Goal: Information Seeking & Learning: Learn about a topic

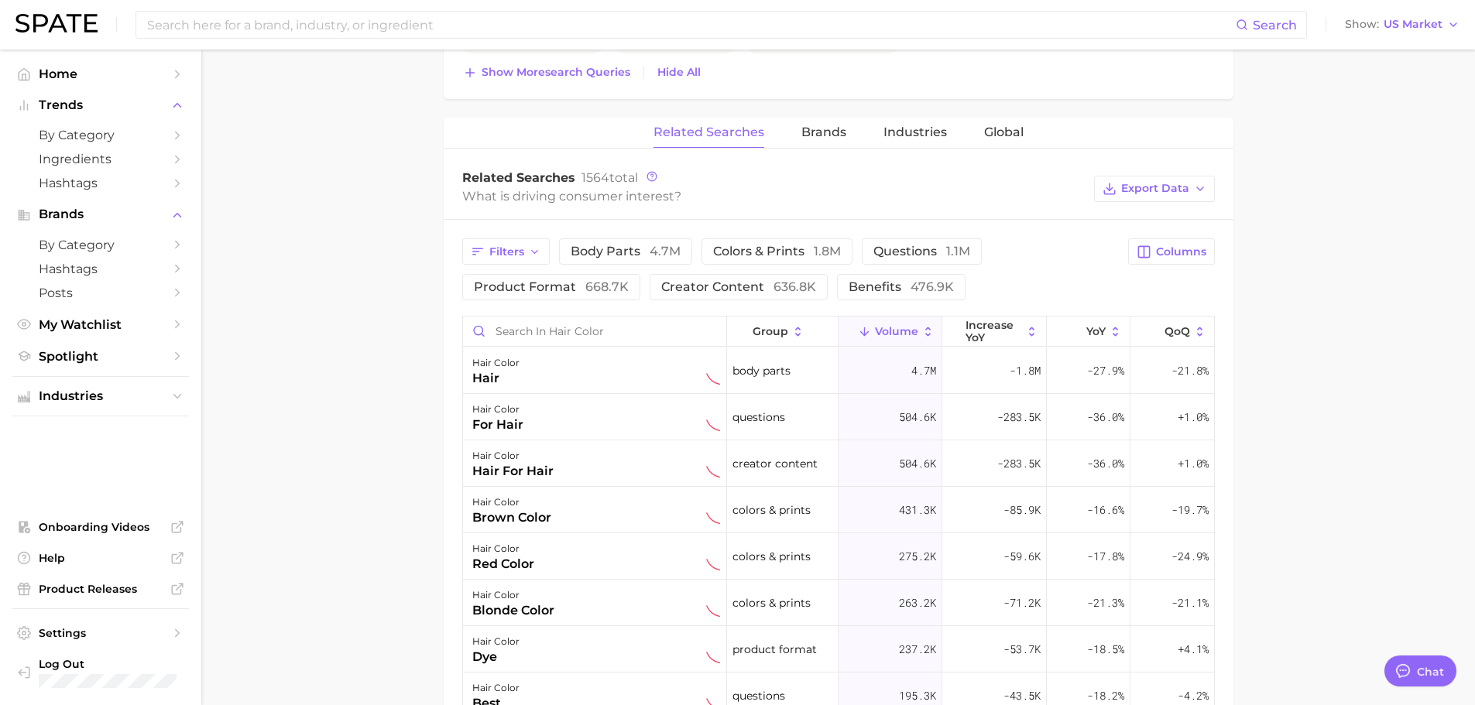
scroll to position [774, 0]
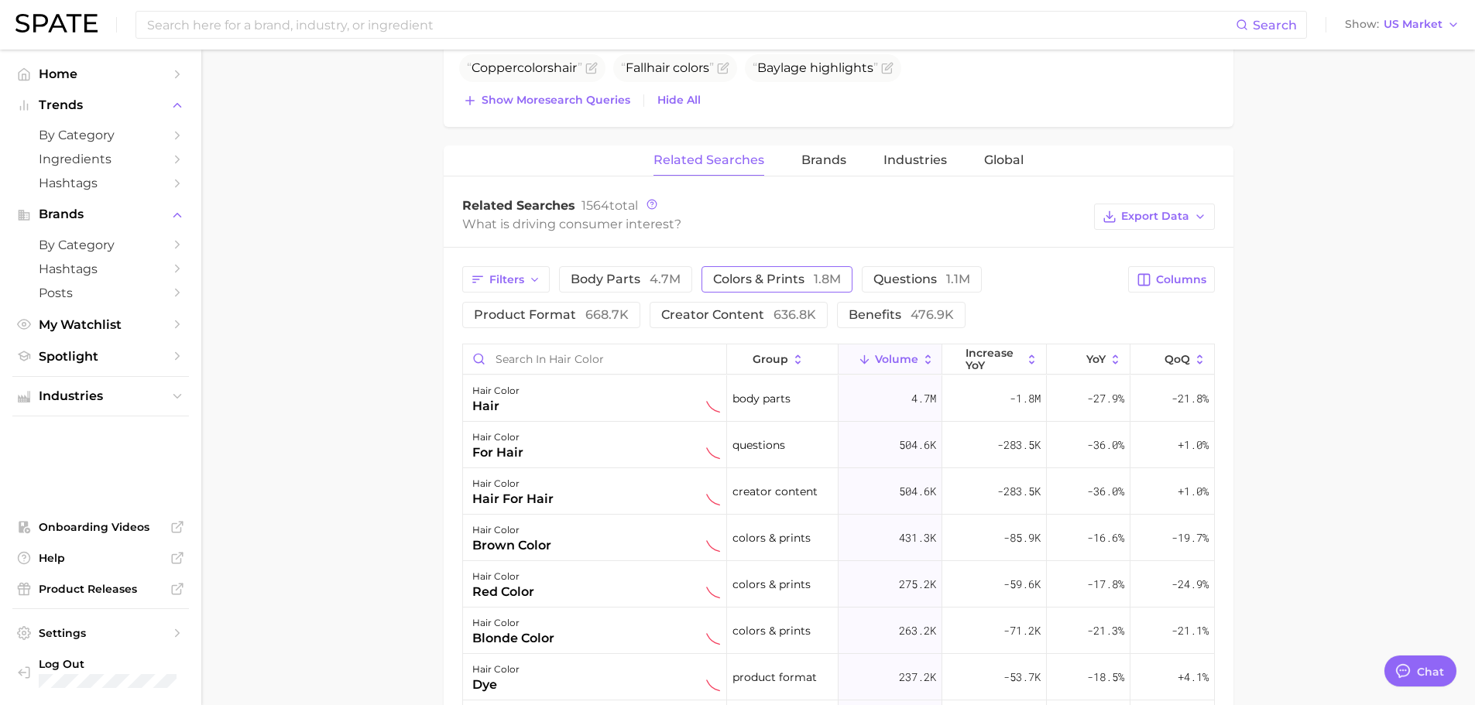
click at [779, 276] on span "colors & prints 1.8m" at bounding box center [777, 279] width 128 height 15
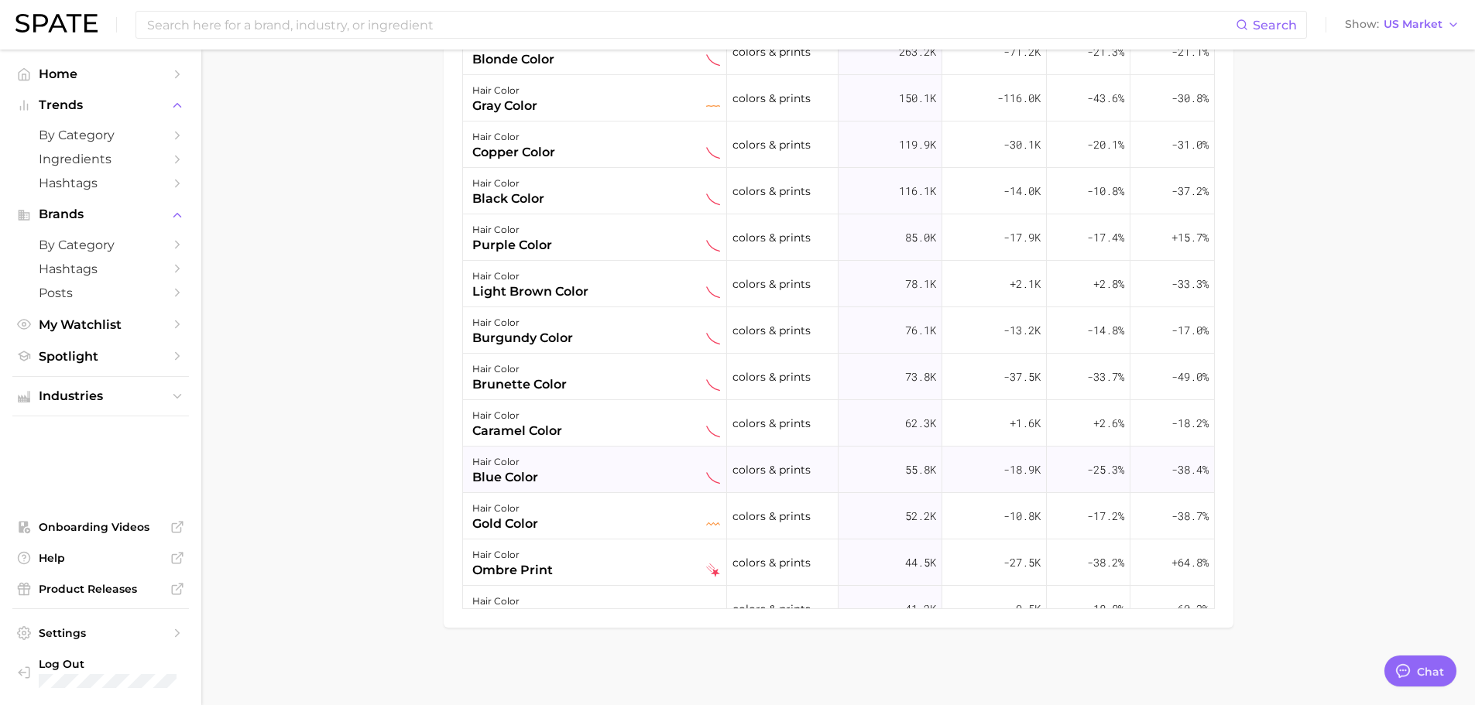
scroll to position [904, 0]
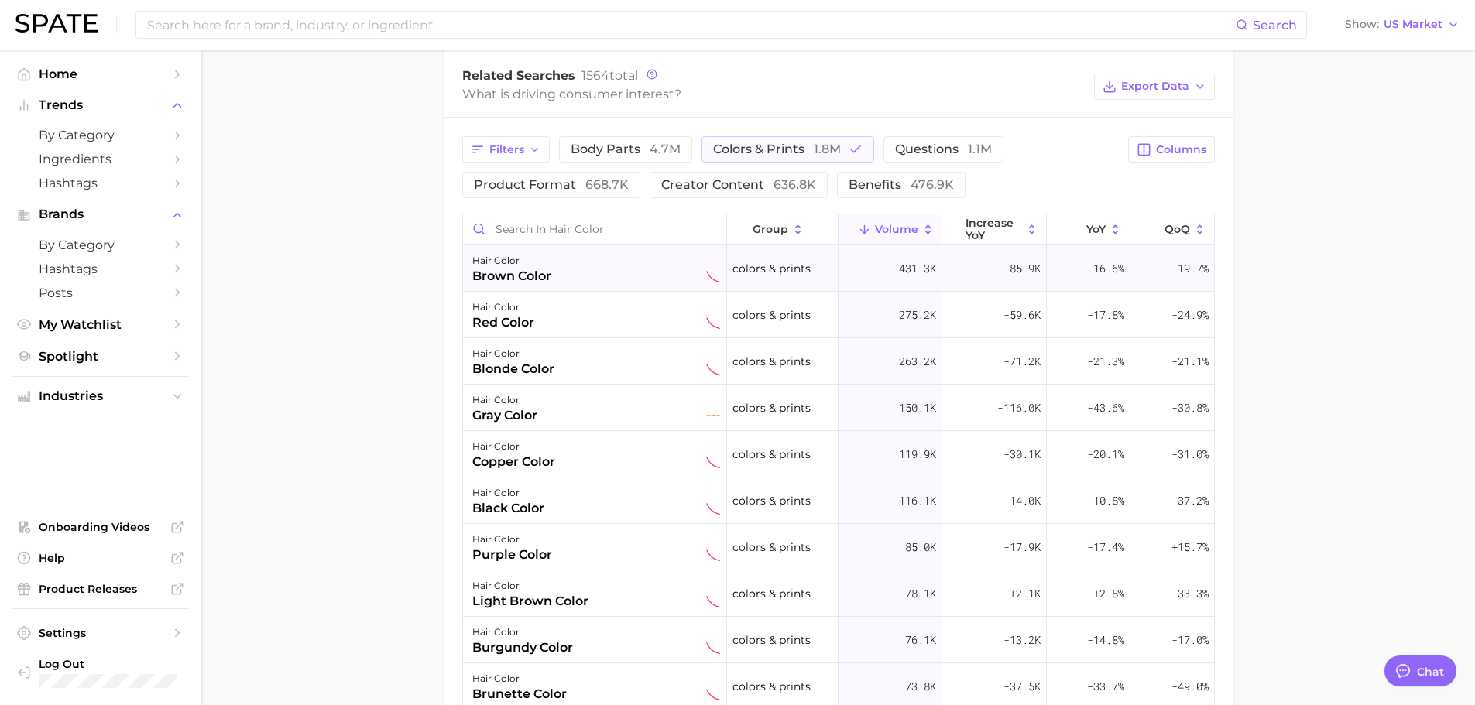
click at [567, 286] on div "hair color brown color" at bounding box center [595, 268] width 264 height 46
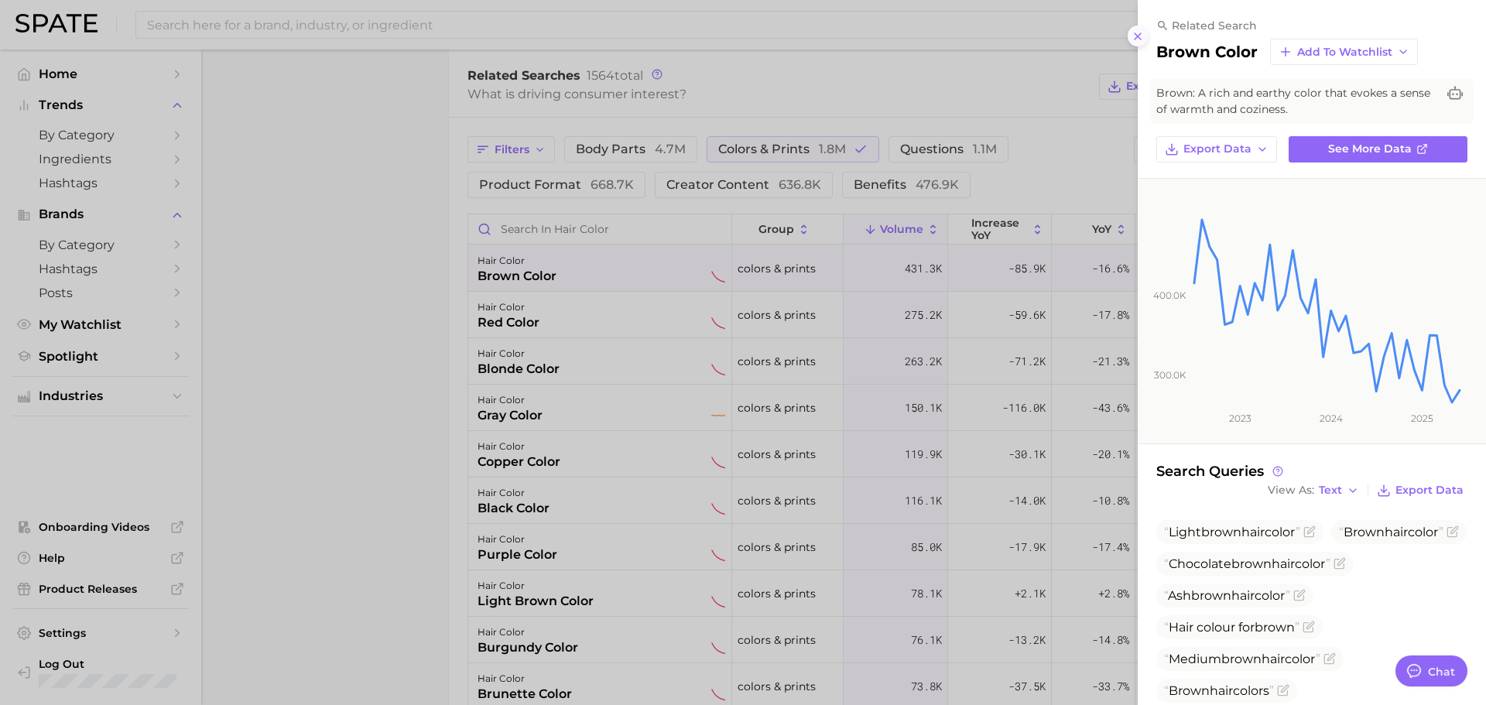
click at [1136, 36] on icon at bounding box center [1138, 36] width 12 height 12
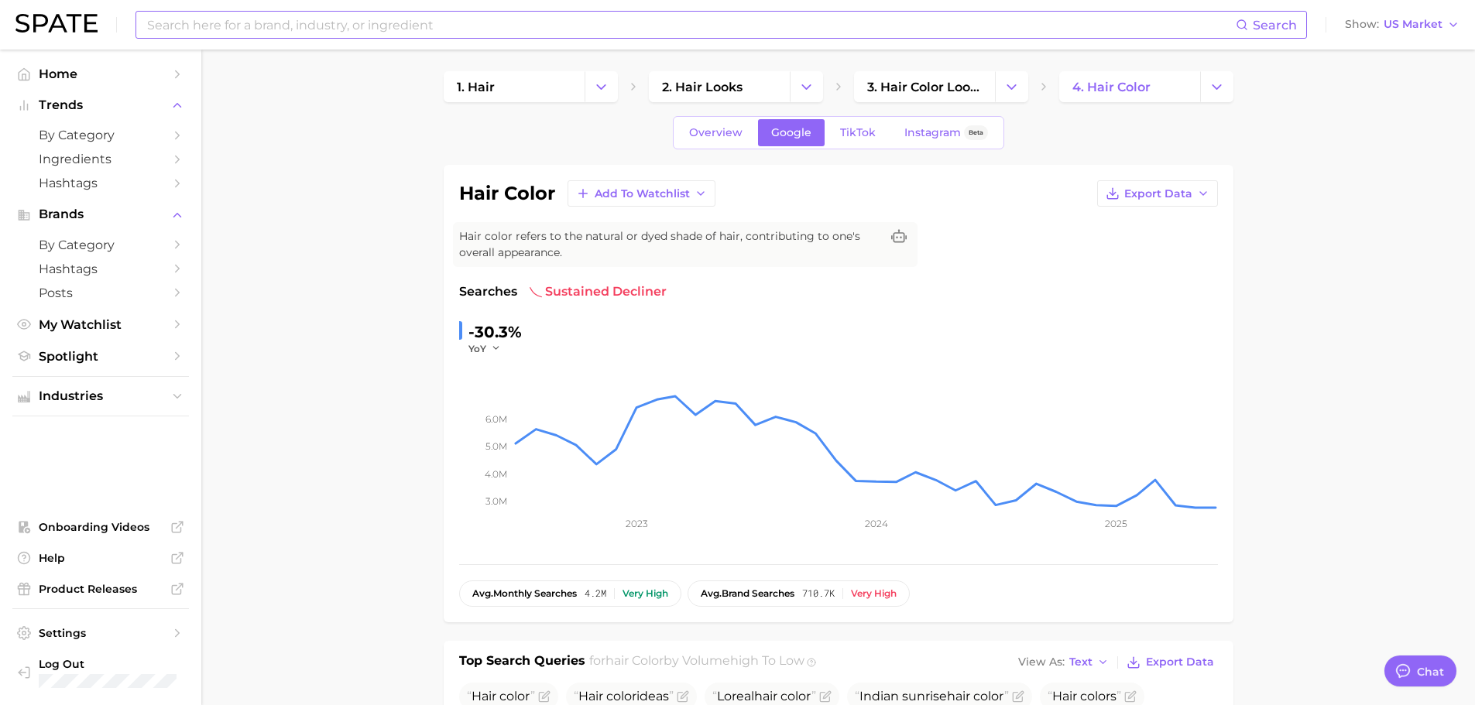
scroll to position [0, 0]
click at [307, 10] on div "Search Show US Market" at bounding box center [737, 25] width 1444 height 50
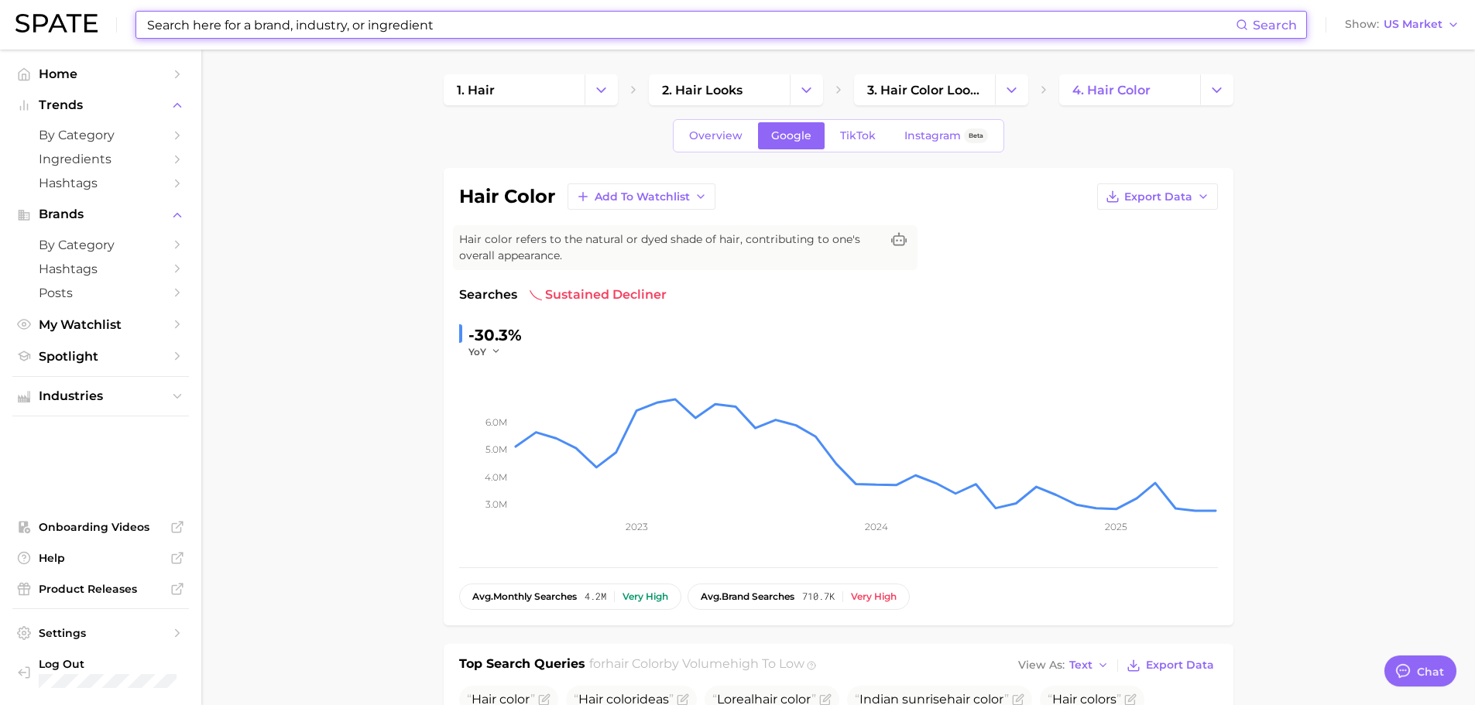
click at [307, 15] on input at bounding box center [691, 25] width 1090 height 26
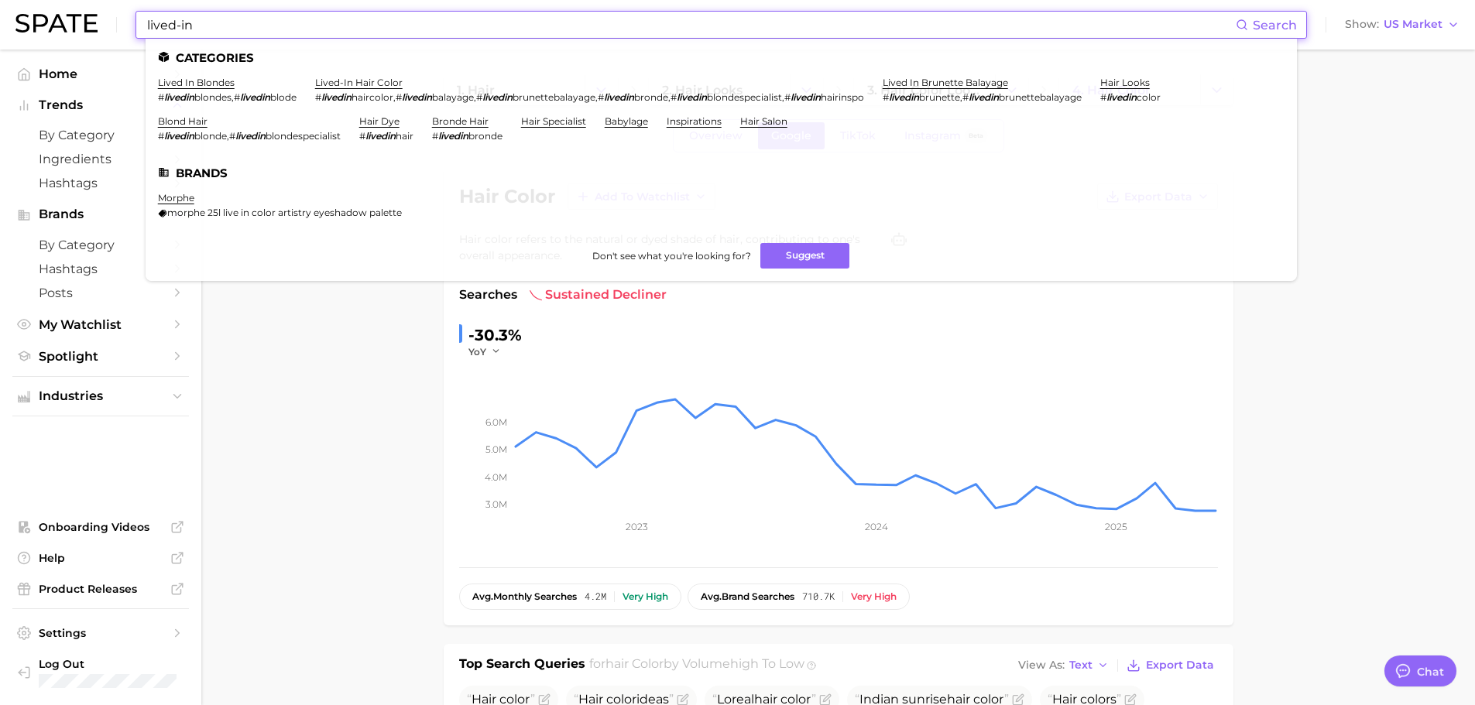
type input "lived-in"
click at [461, 20] on input "lived-in" at bounding box center [691, 25] width 1090 height 26
click at [1008, 81] on link "lived in brunette balayage" at bounding box center [944, 83] width 125 height 12
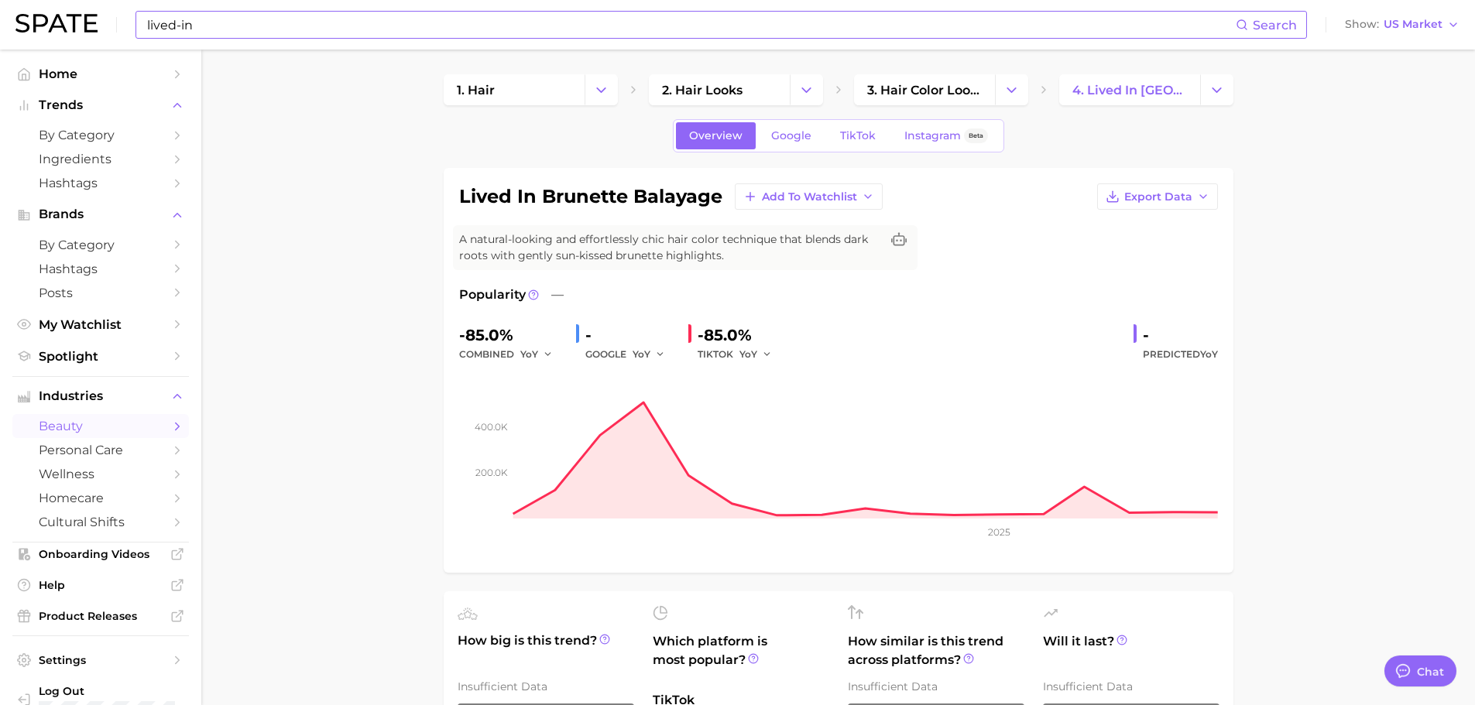
scroll to position [77, 0]
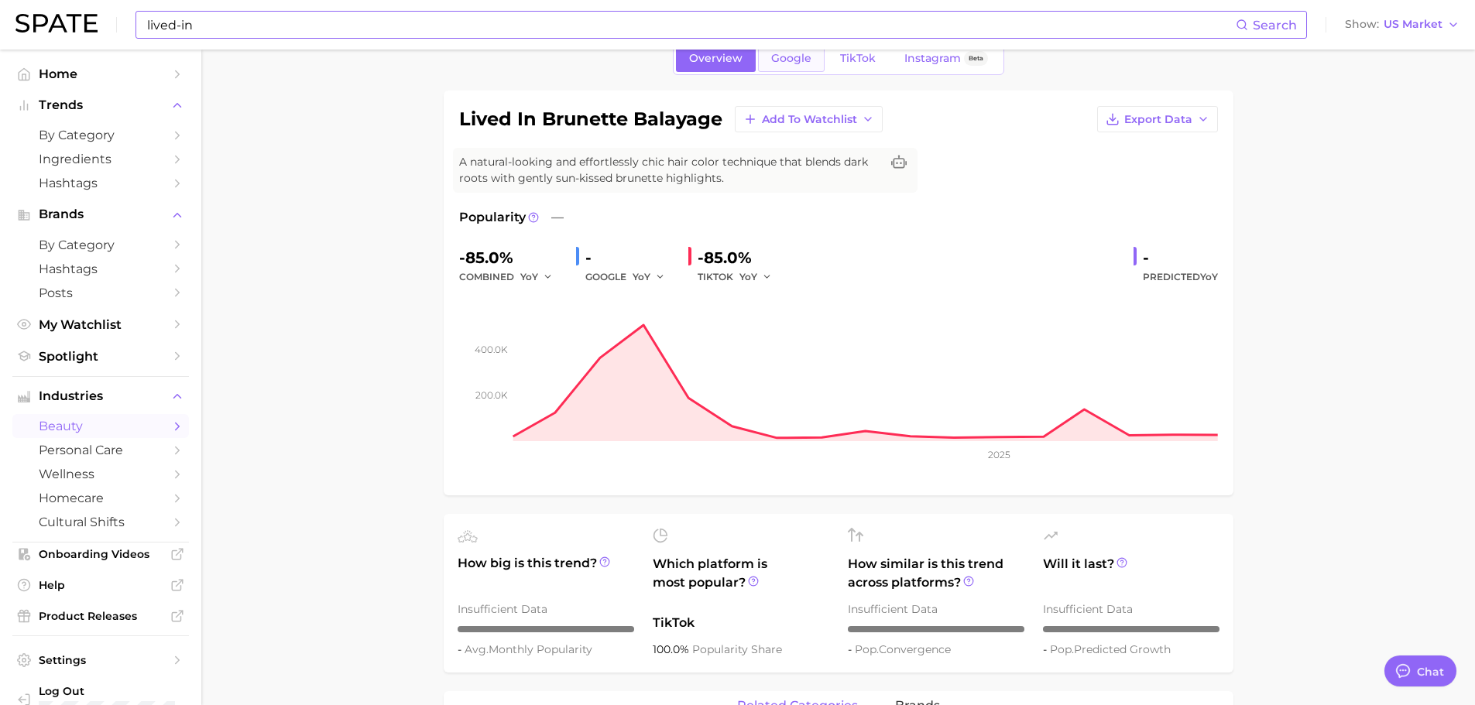
click at [793, 65] on link "Google" at bounding box center [791, 58] width 67 height 27
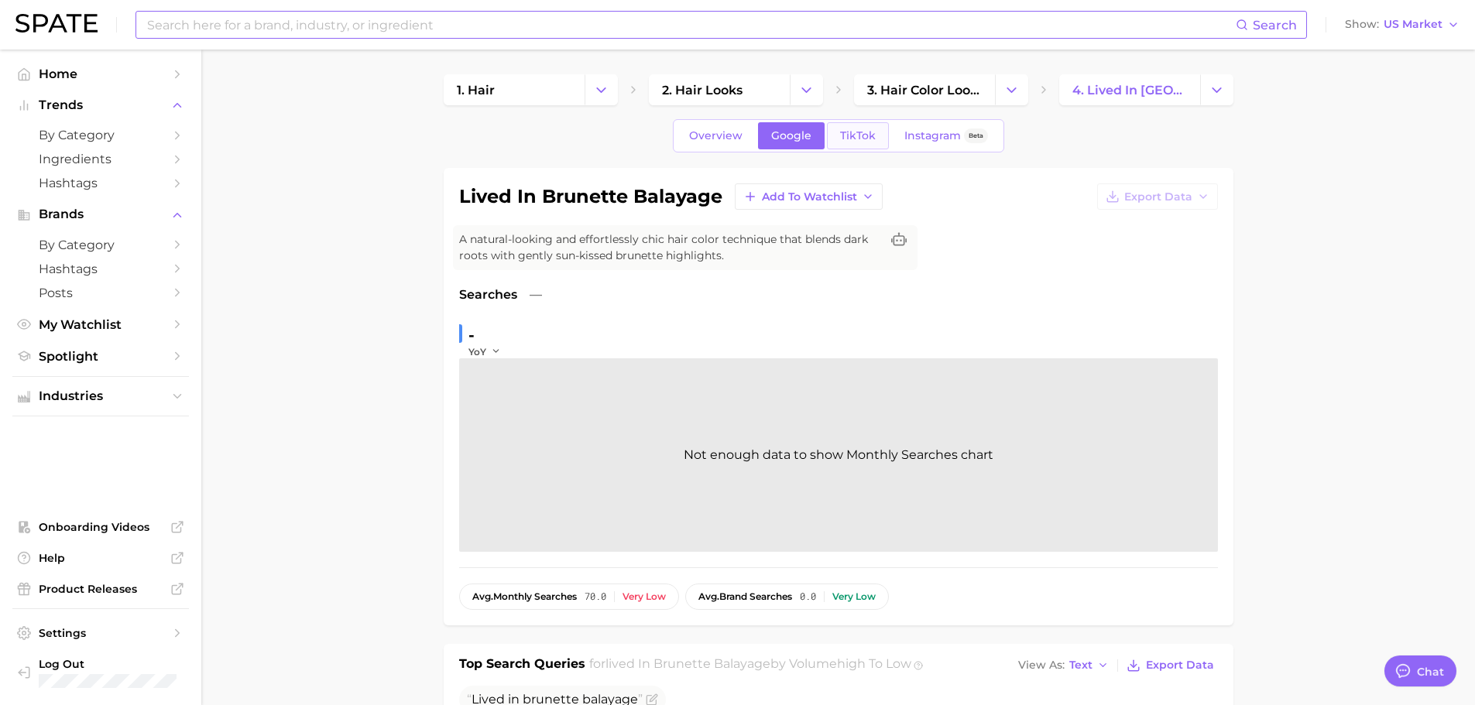
click at [867, 142] on link "TikTok" at bounding box center [858, 135] width 62 height 27
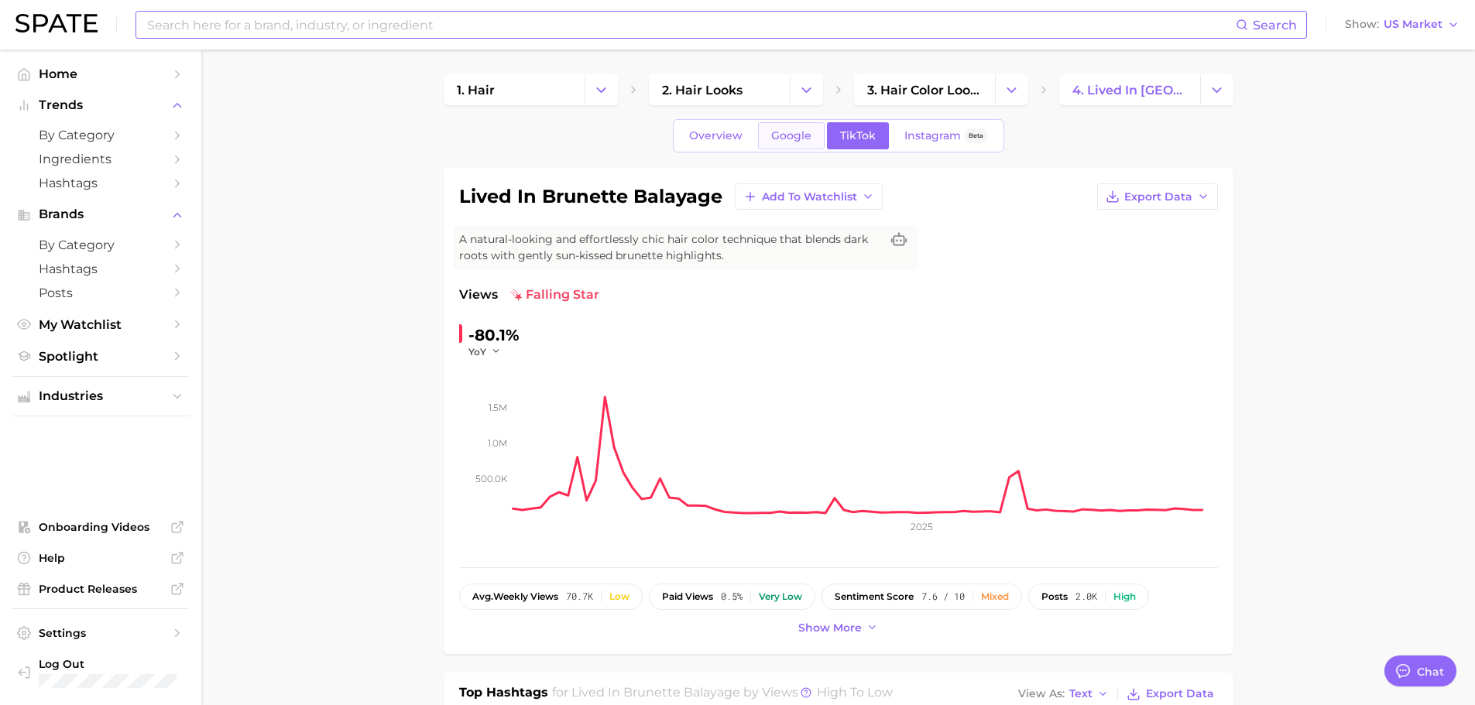
click at [795, 132] on span "Google" at bounding box center [791, 135] width 40 height 13
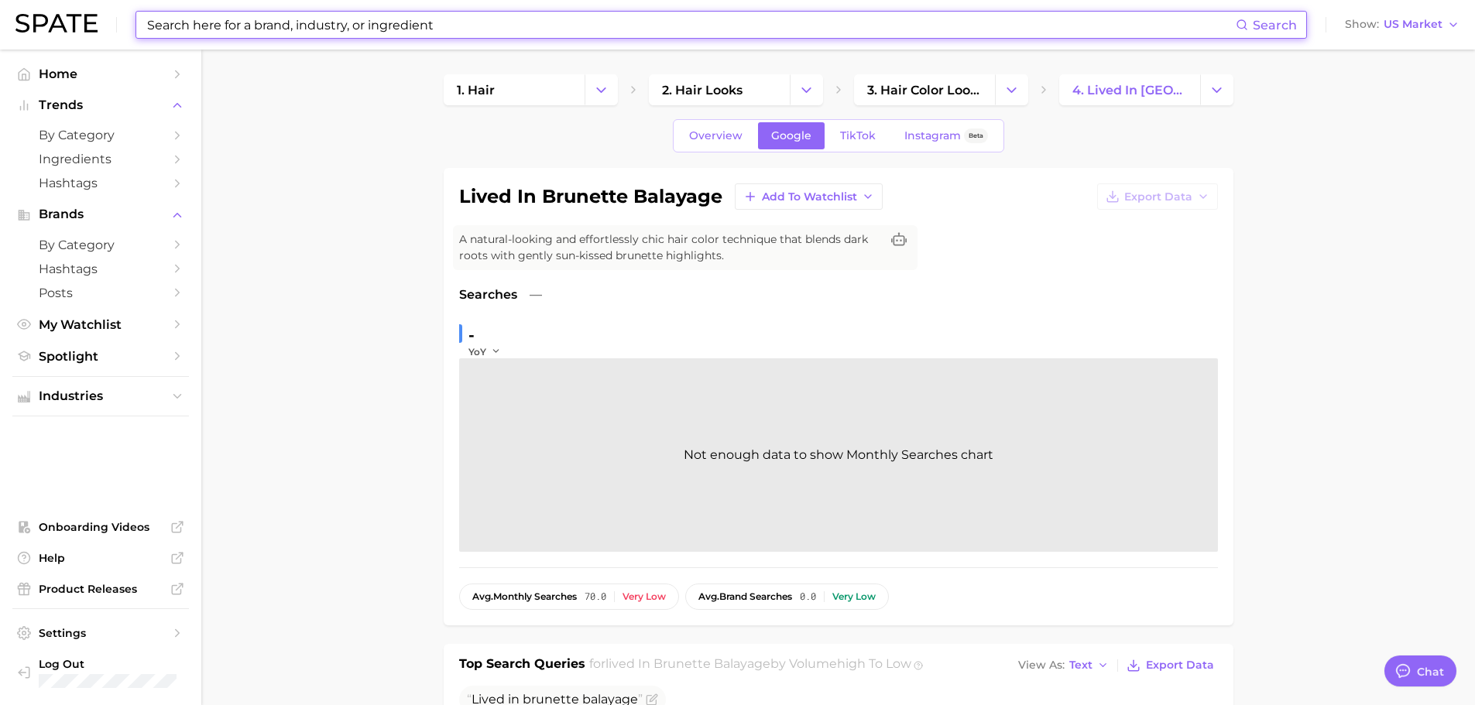
click at [418, 29] on input at bounding box center [691, 25] width 1090 height 26
click at [374, 28] on input at bounding box center [691, 25] width 1090 height 26
